Goal: Task Accomplishment & Management: Use online tool/utility

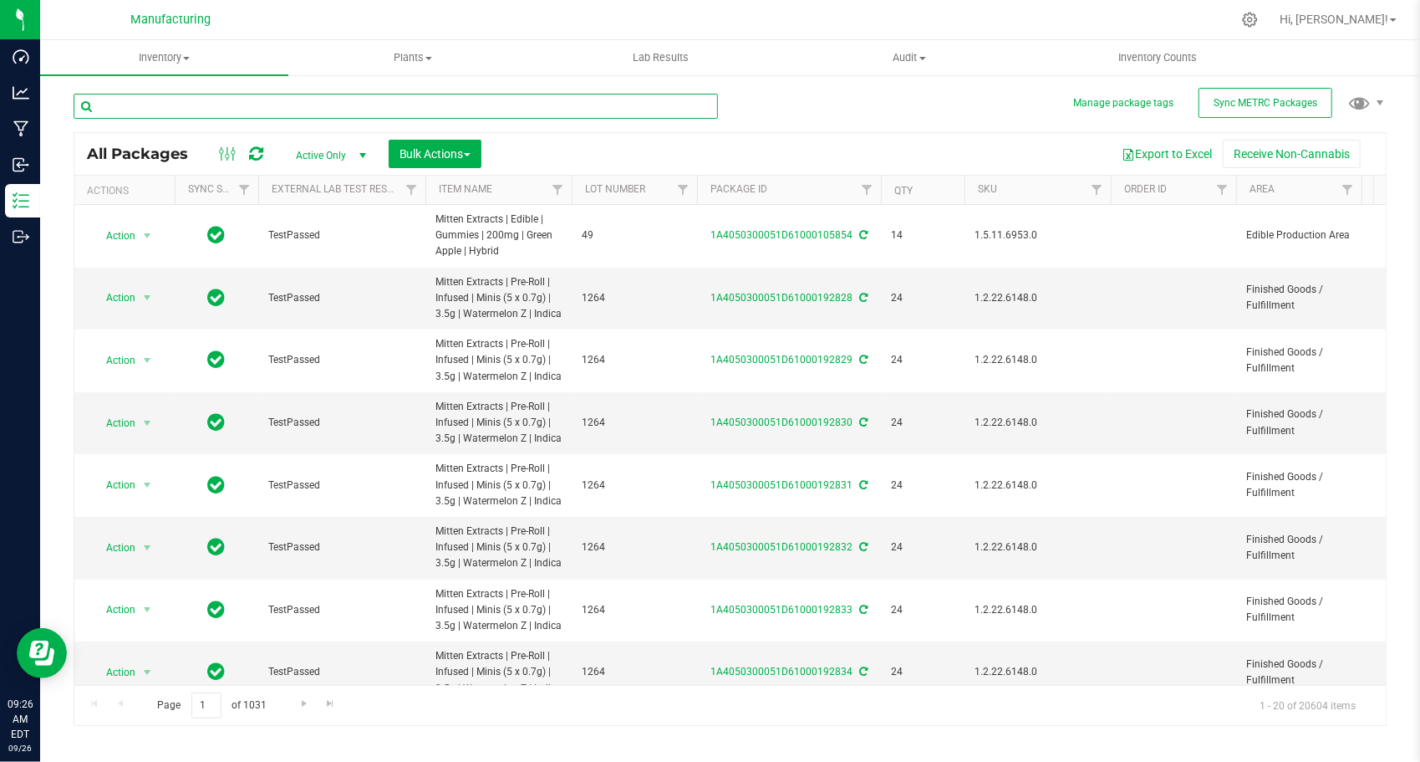
drag, startPoint x: 0, startPoint y: 0, endPoint x: 437, endPoint y: 94, distance: 447.2
click at [437, 94] on input "text" at bounding box center [396, 106] width 645 height 25
paste input "1A4050300051D61000145222"
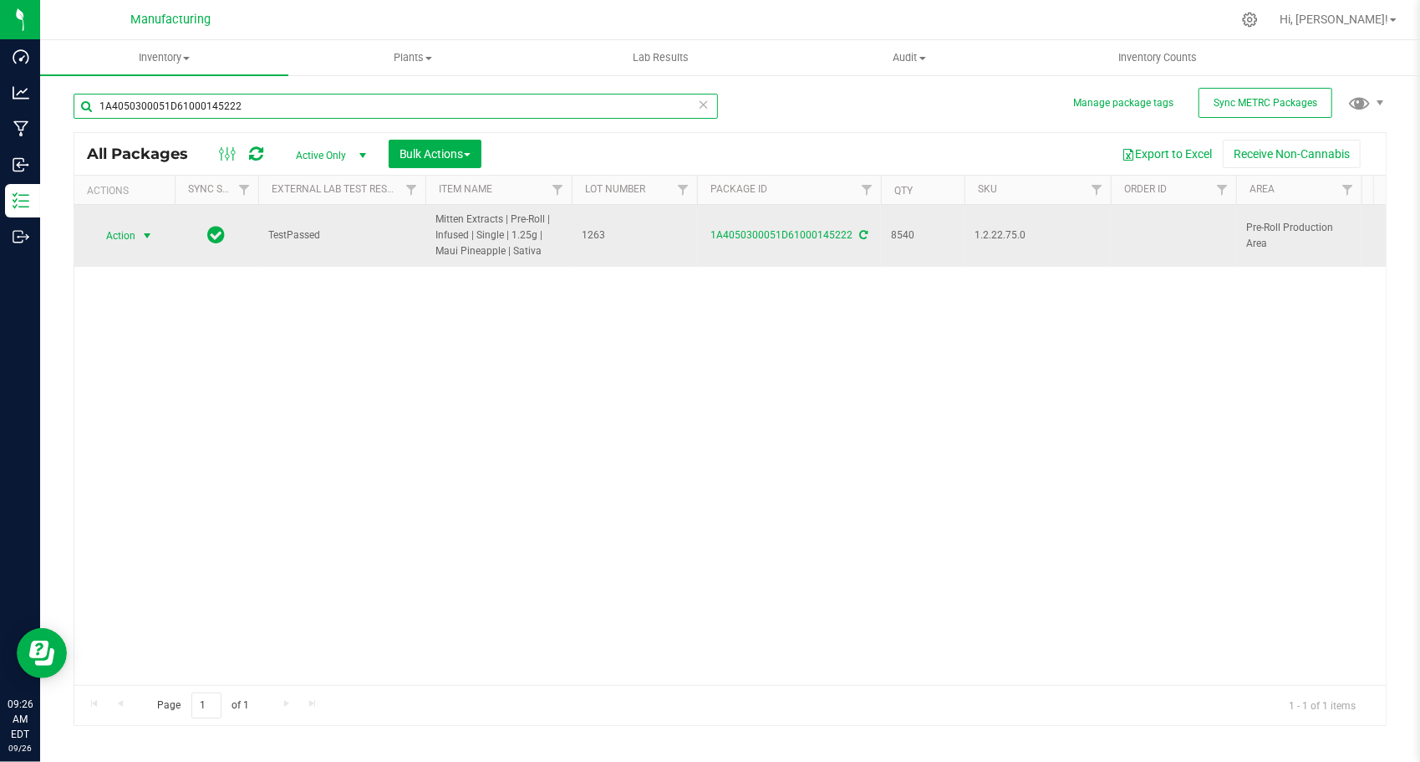
type input "1A4050300051D61000145222"
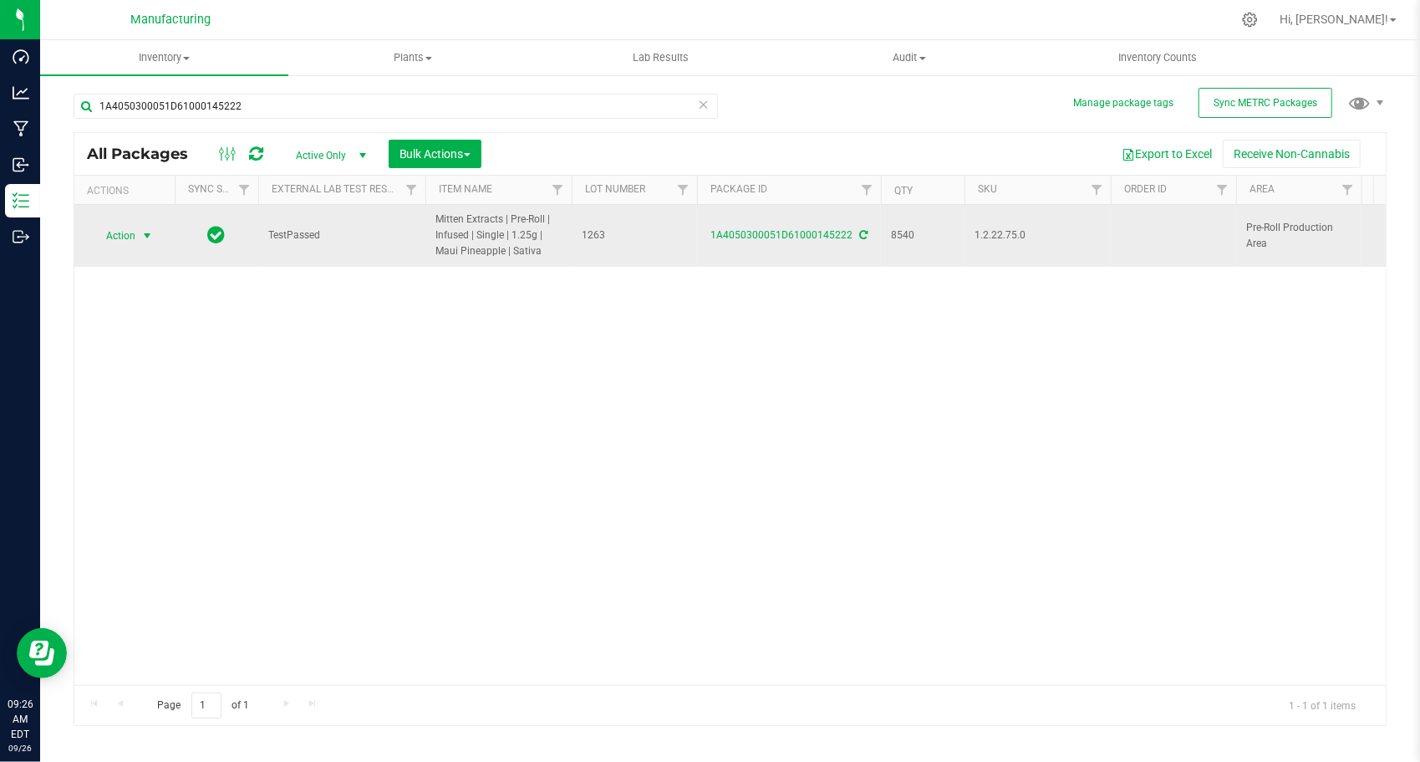
click at [144, 237] on span "select" at bounding box center [146, 235] width 13 height 13
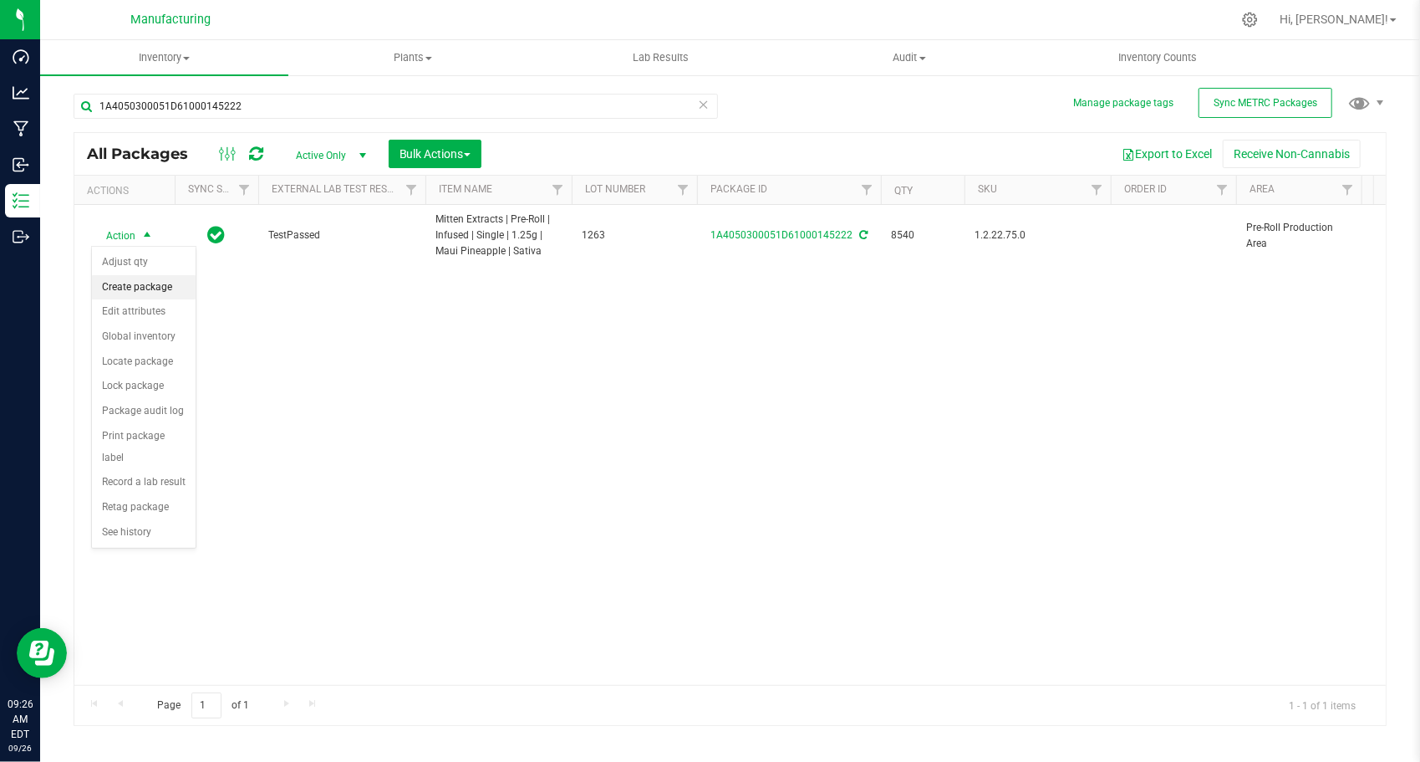
click at [152, 284] on li "Create package" at bounding box center [144, 287] width 104 height 25
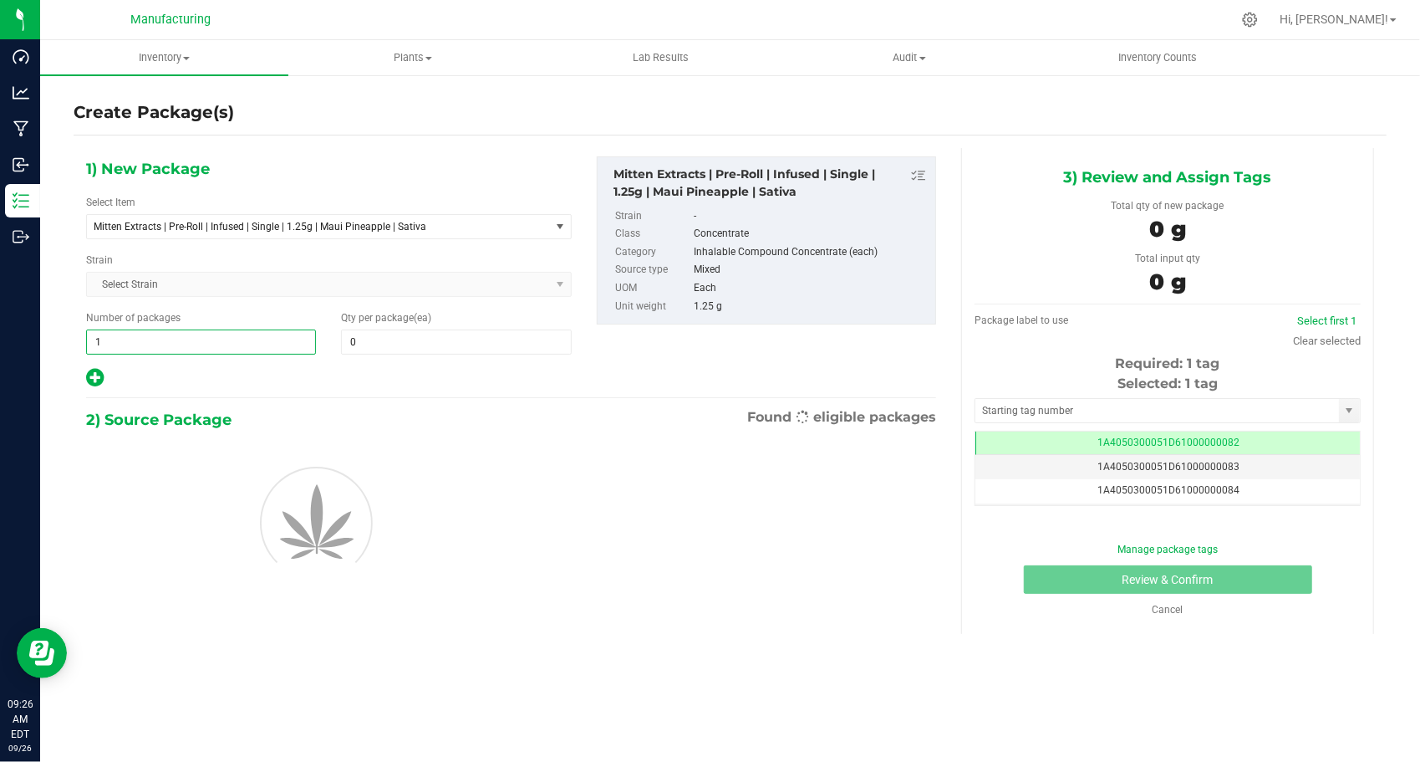
click at [229, 339] on span "1 1" at bounding box center [201, 341] width 230 height 25
click at [229, 339] on input "1" at bounding box center [201, 341] width 228 height 23
type input "277"
click at [430, 343] on span at bounding box center [456, 341] width 230 height 25
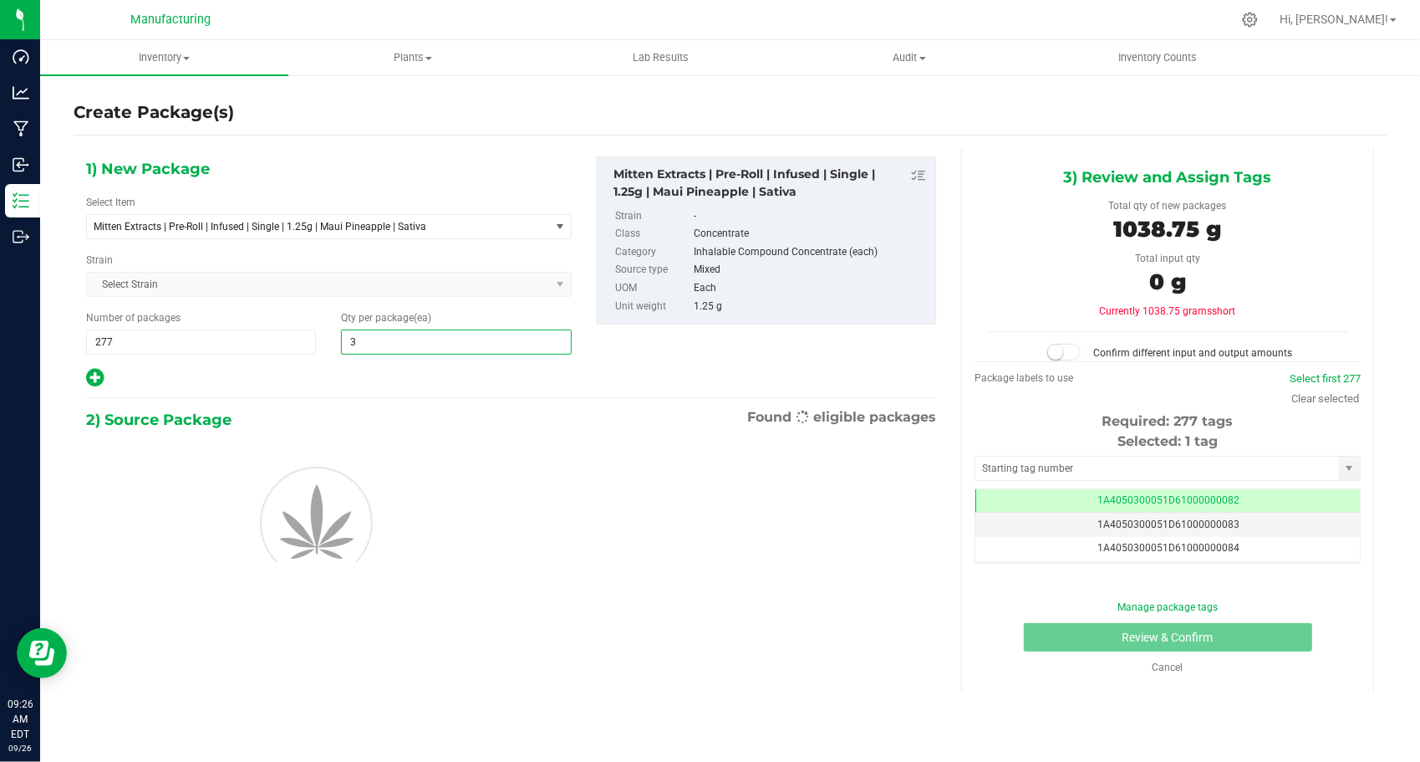
type input "30"
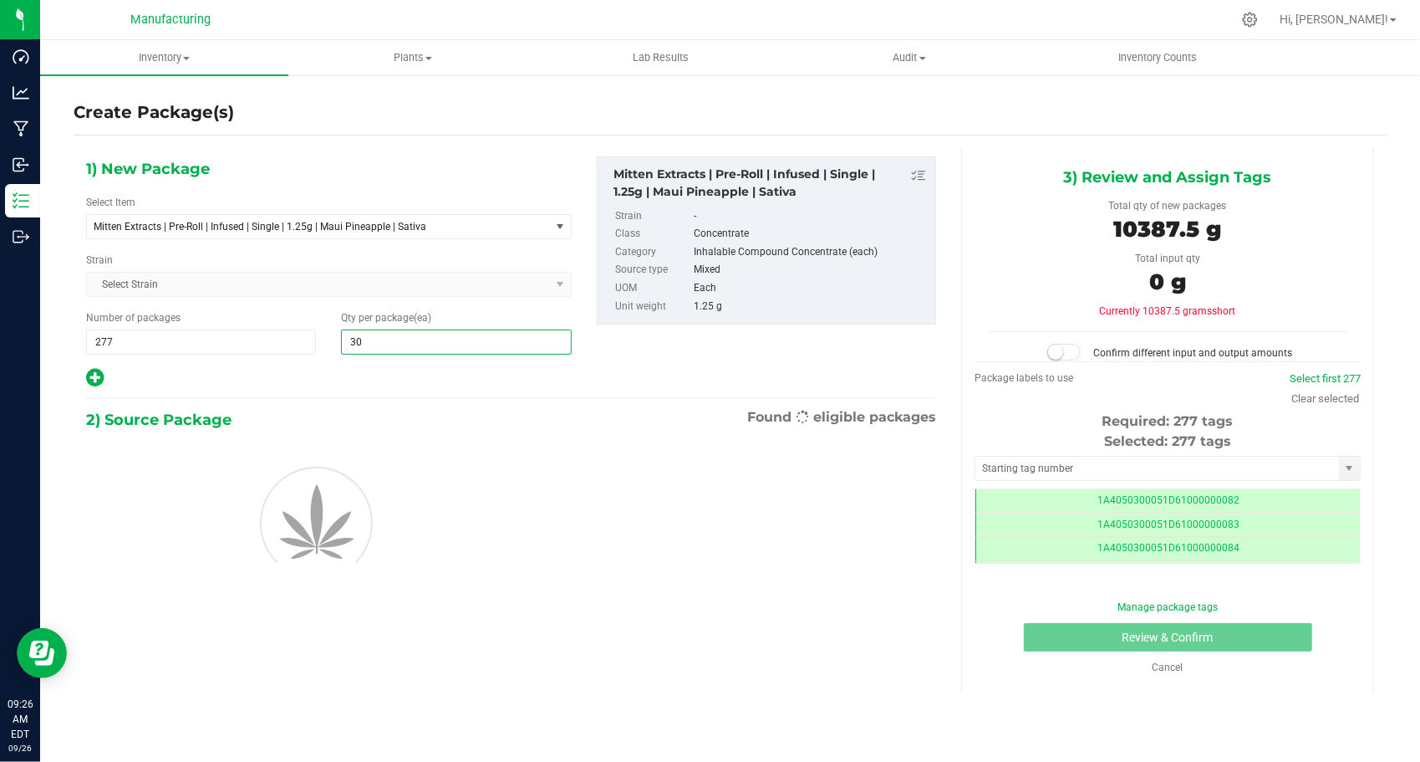
type input "30"
click at [333, 360] on div "1) New Package Select Item Mitten Extracts | Pre-Roll | Infused | Single | 1.25…" at bounding box center [329, 272] width 511 height 232
click at [1001, 463] on input "text" at bounding box center [1158, 467] width 364 height 23
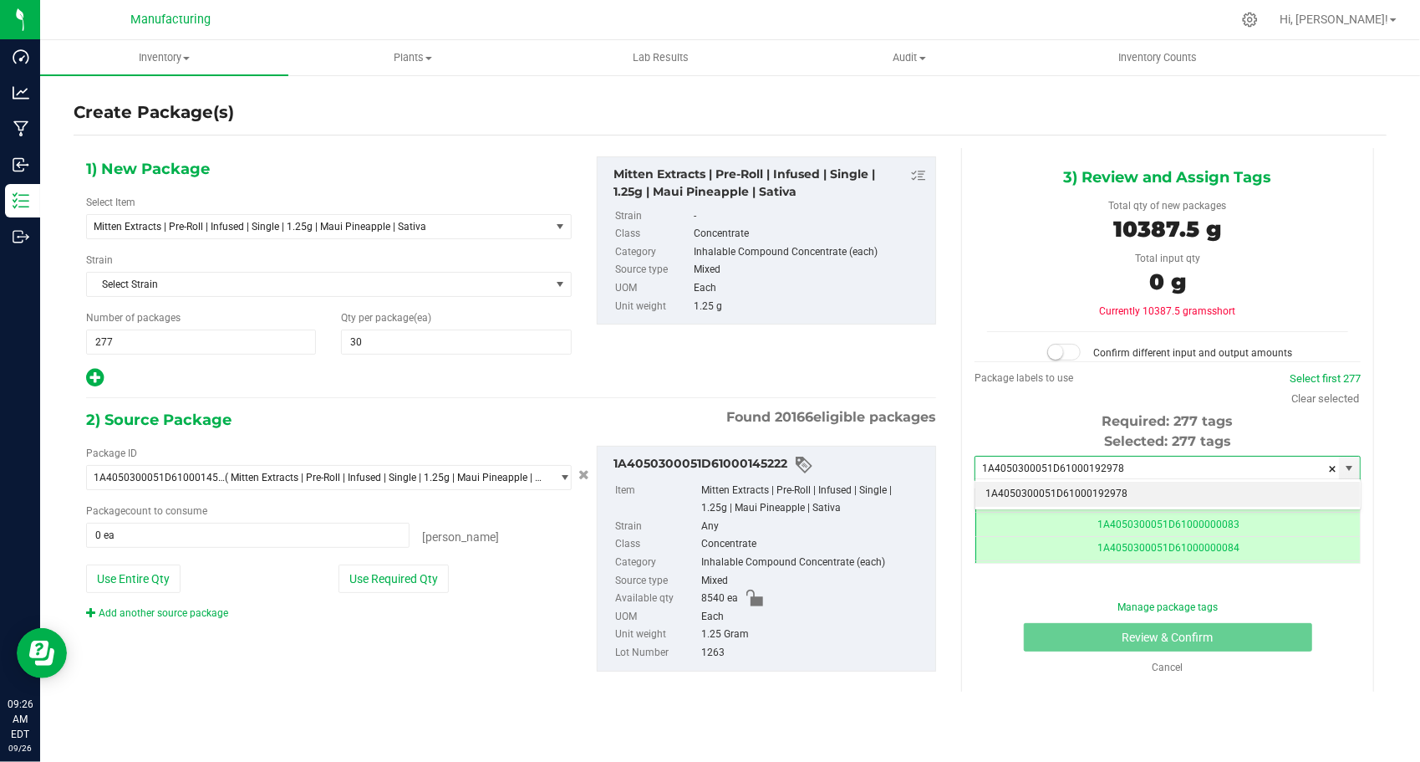
click at [1037, 487] on li "1A4050300051D61000192978" at bounding box center [1168, 494] width 385 height 25
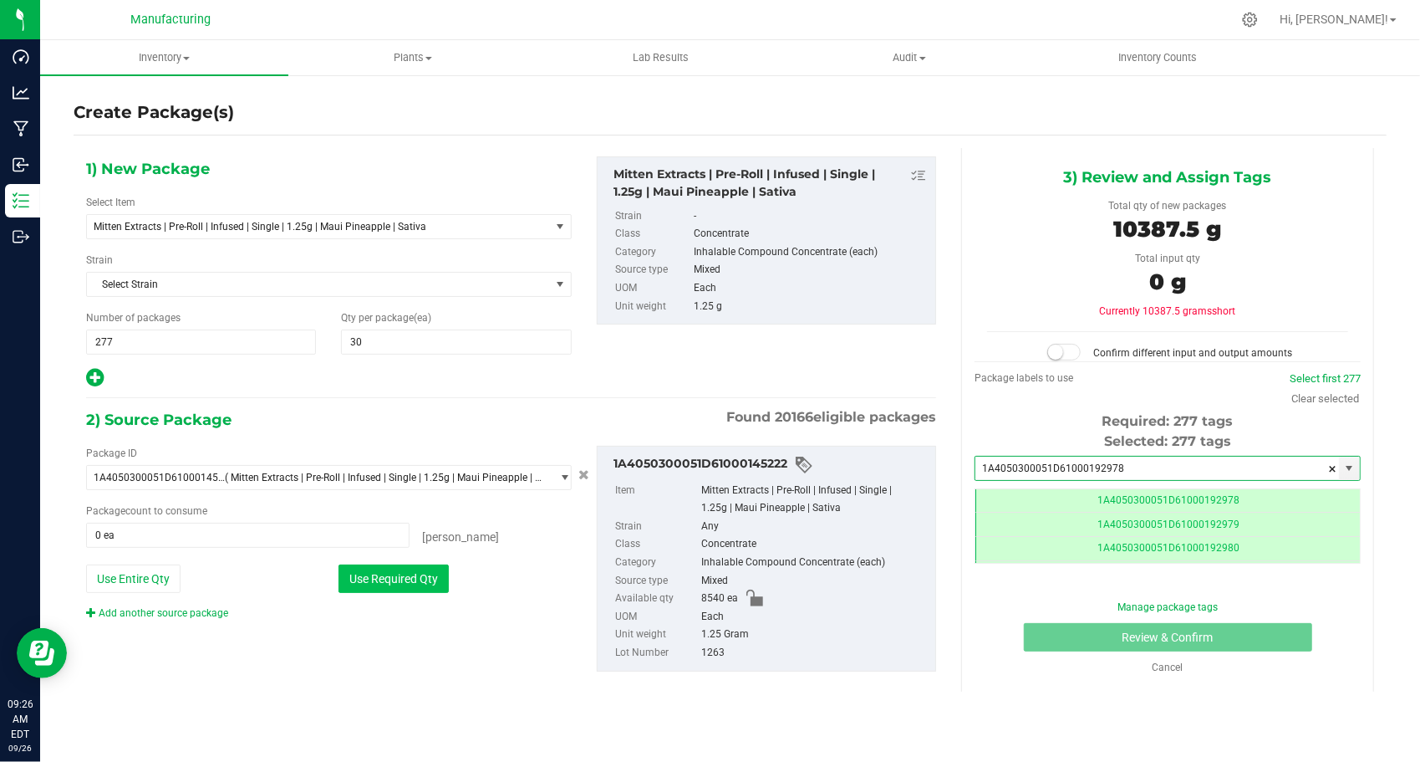
type input "1A4050300051D61000192978"
click at [357, 583] on button "Use Required Qty" at bounding box center [394, 578] width 110 height 28
type input "8310 ea"
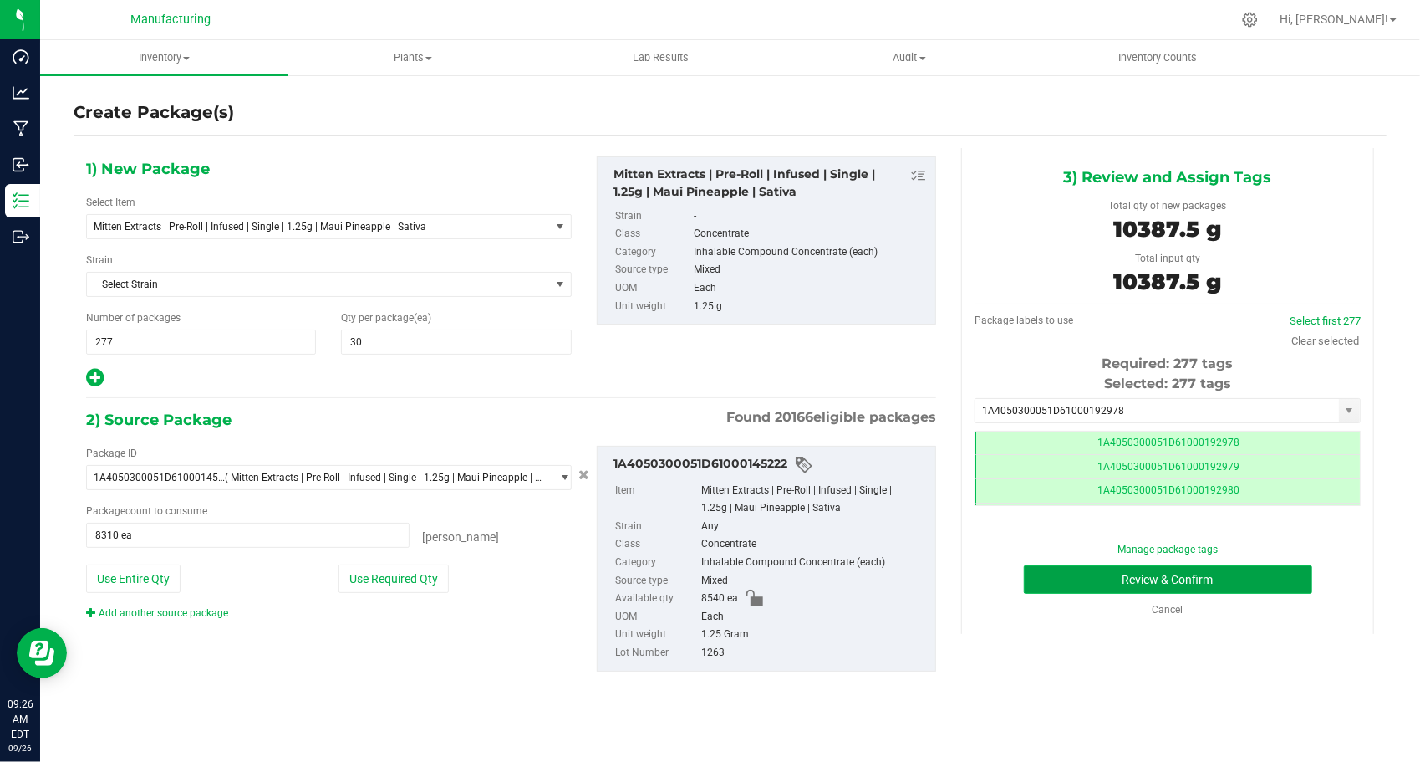
click at [1074, 574] on button "Review & Confirm" at bounding box center [1168, 579] width 288 height 28
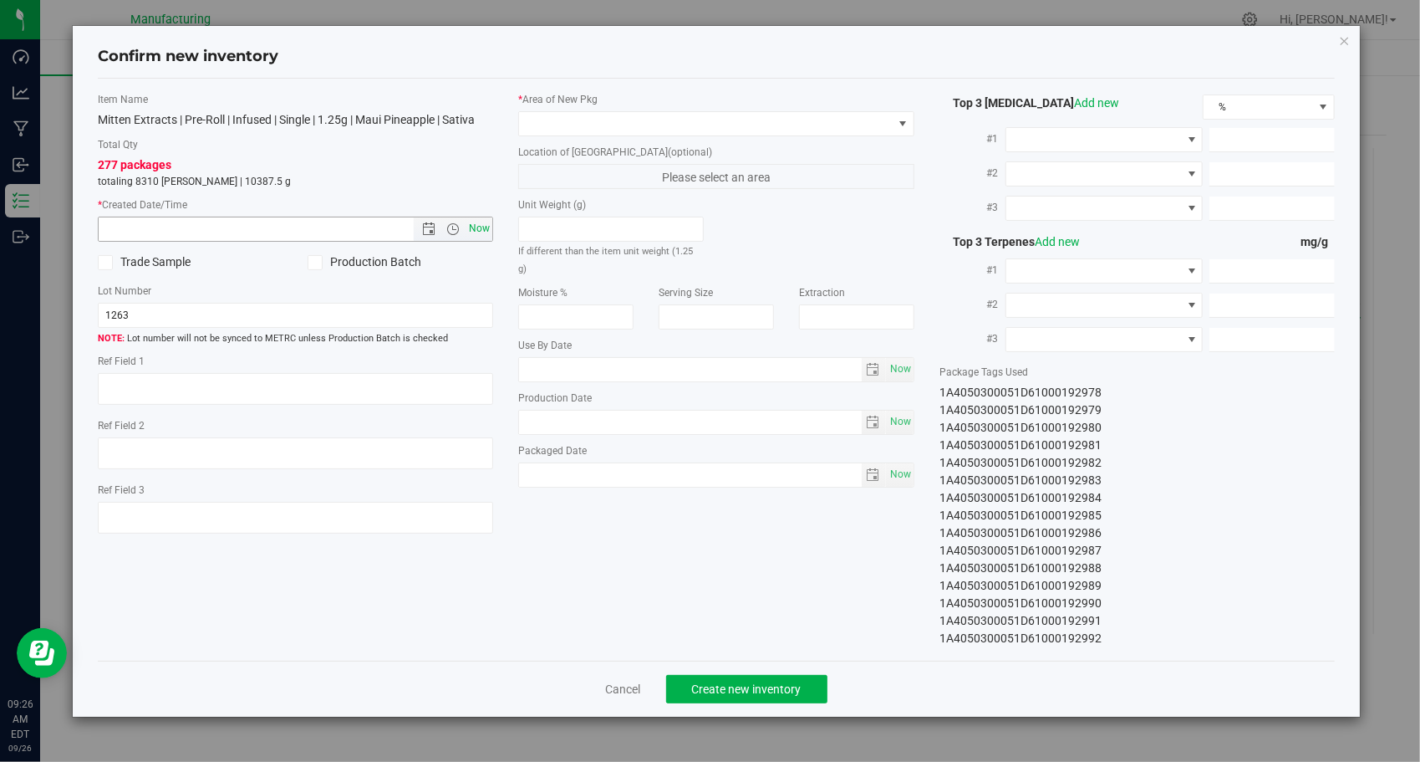
click at [486, 227] on span "Now" at bounding box center [480, 229] width 28 height 24
type input "[DATE] 9:26 AM"
click at [590, 119] on span at bounding box center [706, 123] width 374 height 23
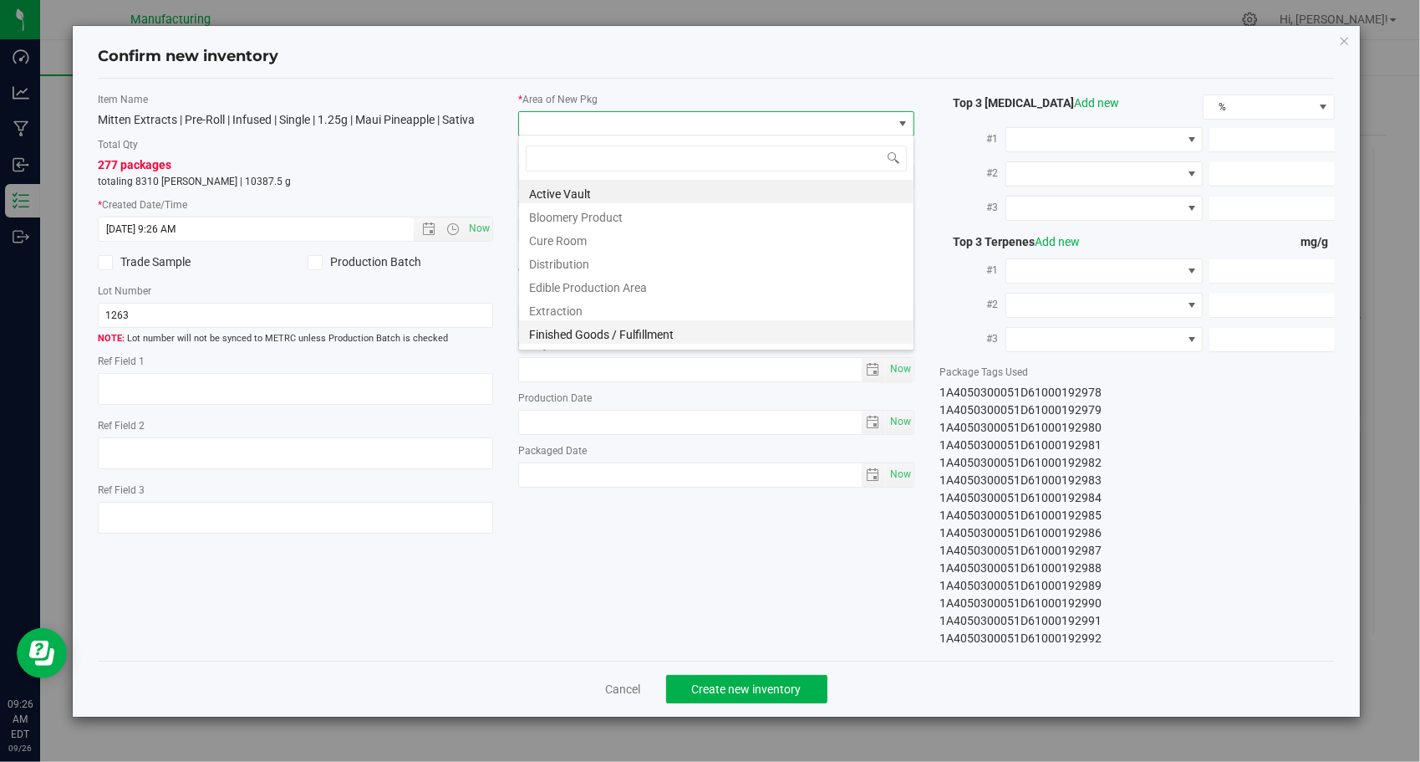
click at [645, 331] on li "Finished Goods / Fulfillment" at bounding box center [716, 331] width 395 height 23
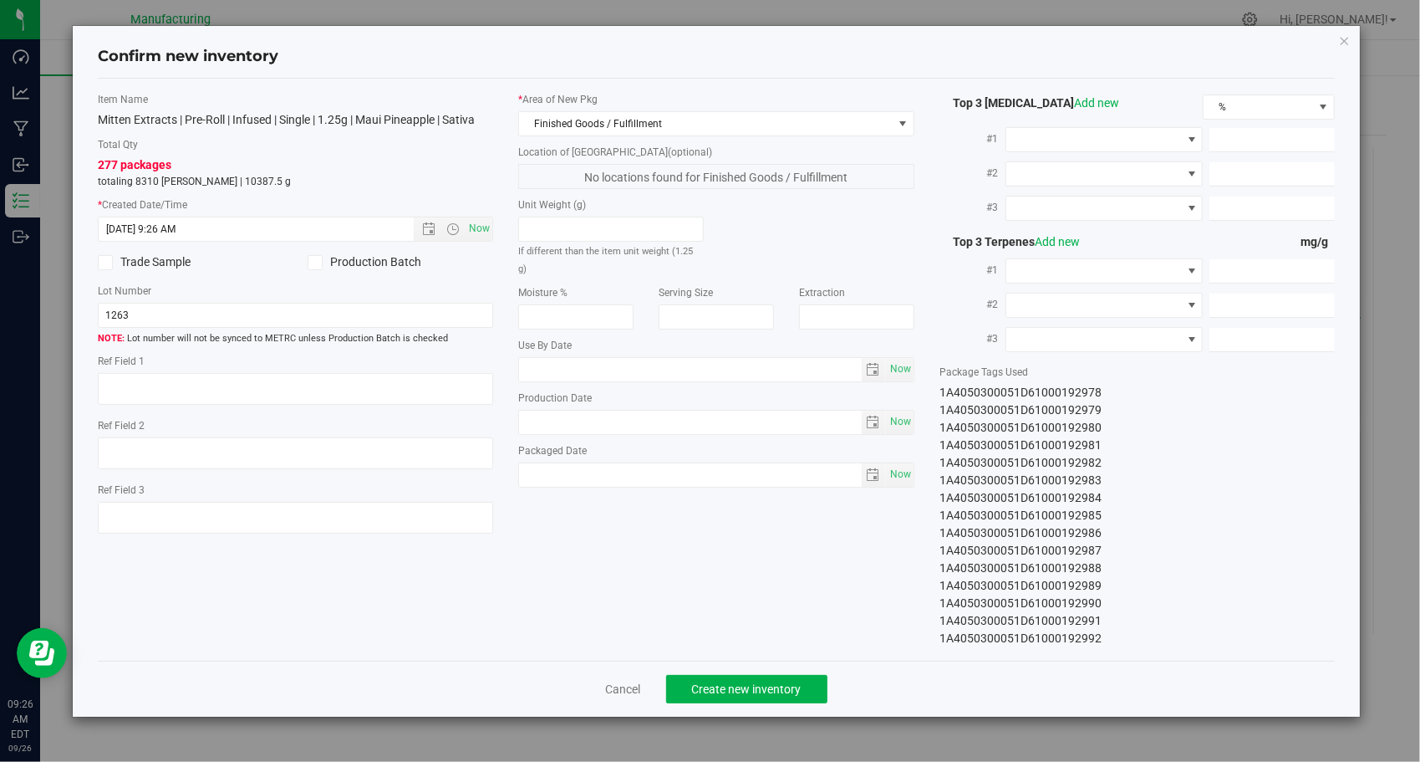
drag, startPoint x: 659, startPoint y: 521, endPoint x: 651, endPoint y: 540, distance: 20.6
click at [659, 520] on div "Item Name Mitten Extracts | Pre-Roll | Infused | Single | 1.25g | Maui Pineappl…" at bounding box center [716, 369] width 1263 height 555
click at [732, 691] on span "Create new inventory" at bounding box center [747, 688] width 110 height 13
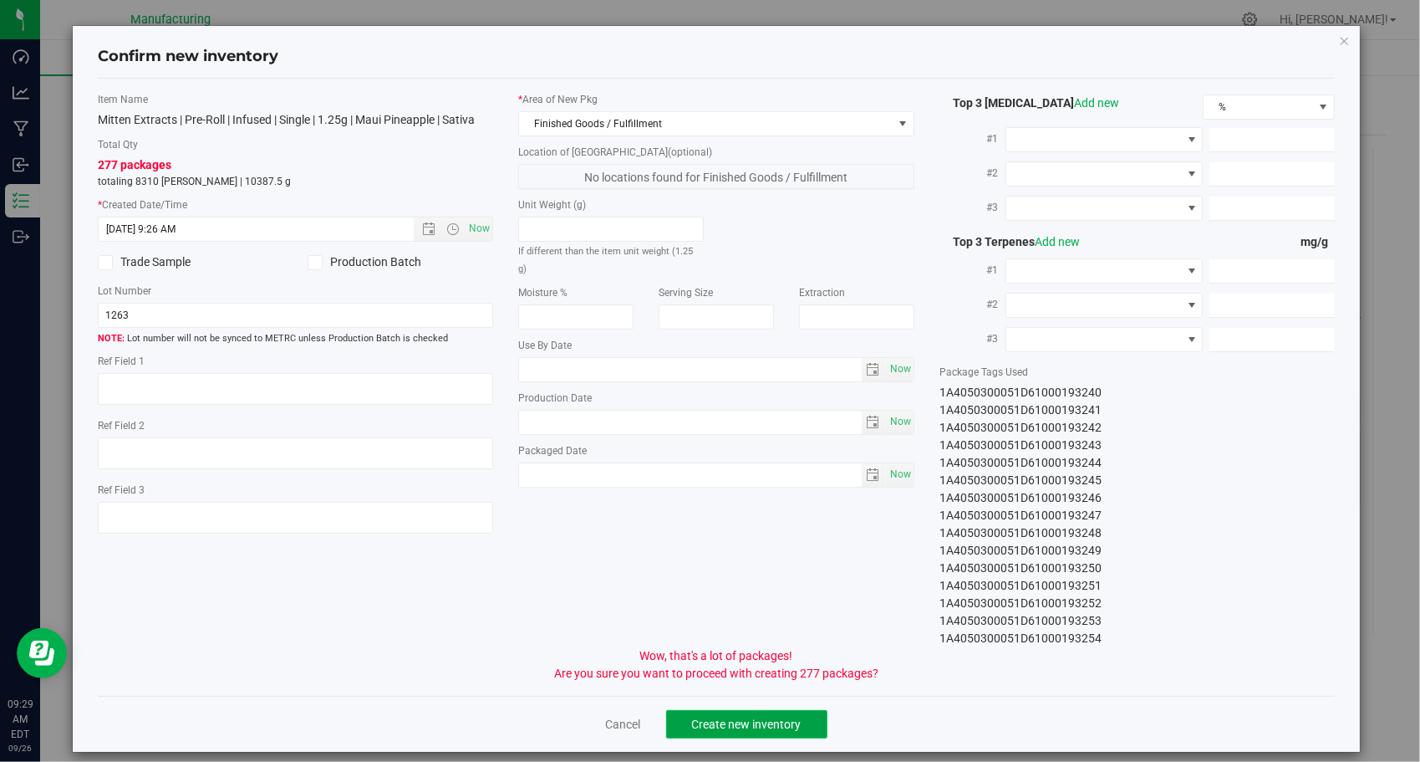
click at [717, 717] on span "Create new inventory" at bounding box center [747, 723] width 110 height 13
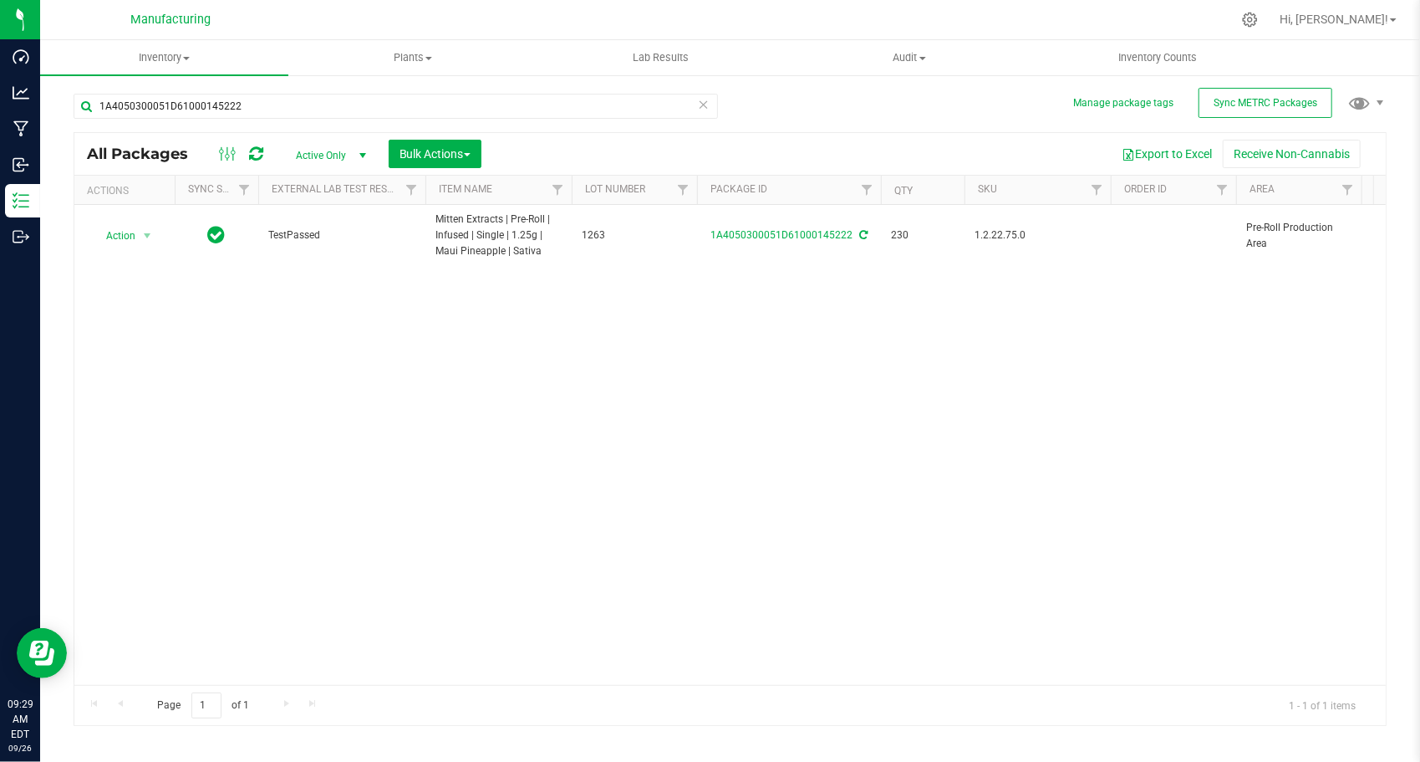
click at [706, 103] on icon at bounding box center [704, 104] width 12 height 20
